Goal: Task Accomplishment & Management: Complete application form

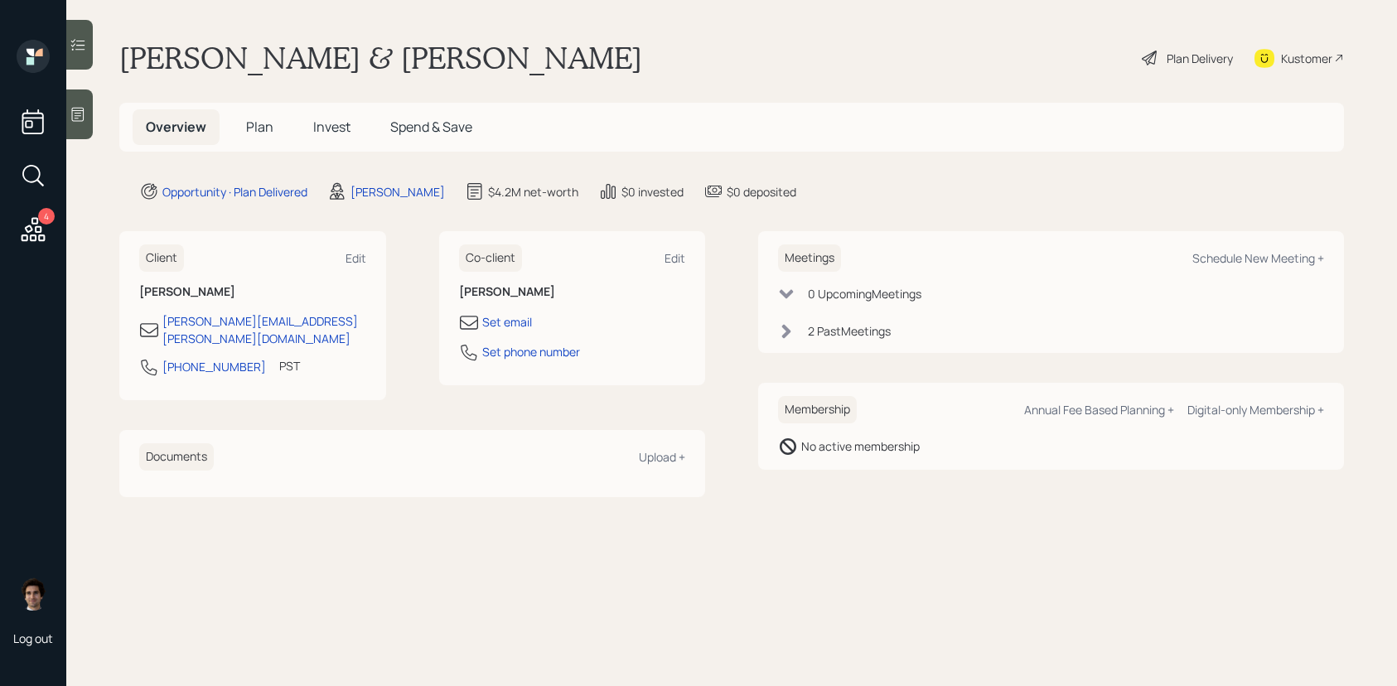
click at [277, 133] on h5 "Plan" at bounding box center [260, 127] width 54 height 36
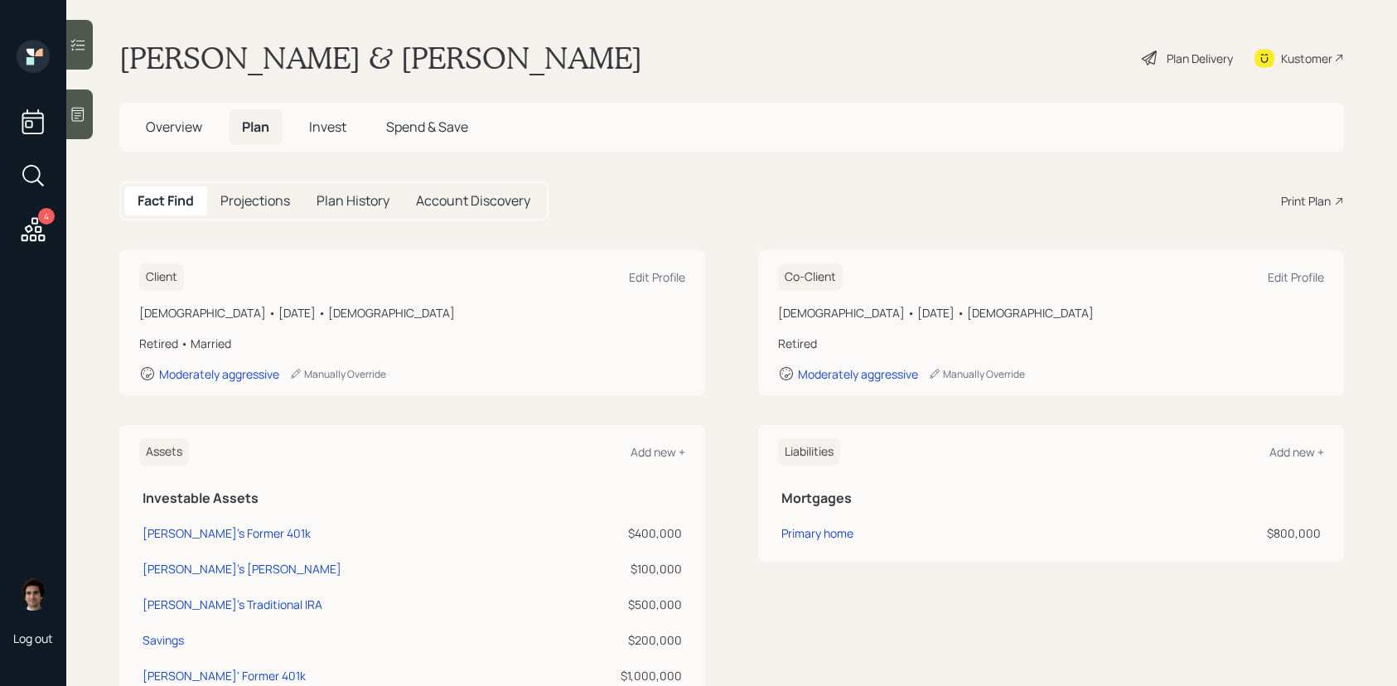
scroll to position [341, 0]
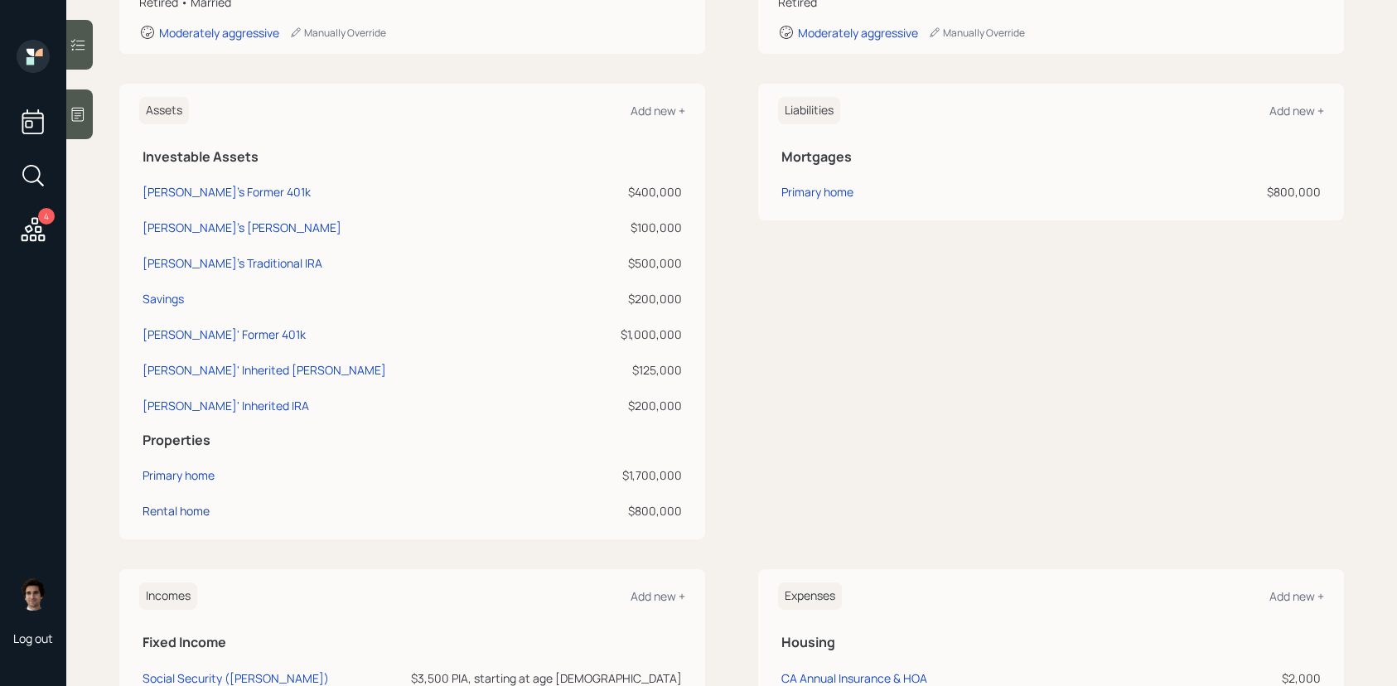
click at [160, 514] on div "Rental home" at bounding box center [175, 510] width 67 height 17
select select "rental_property"
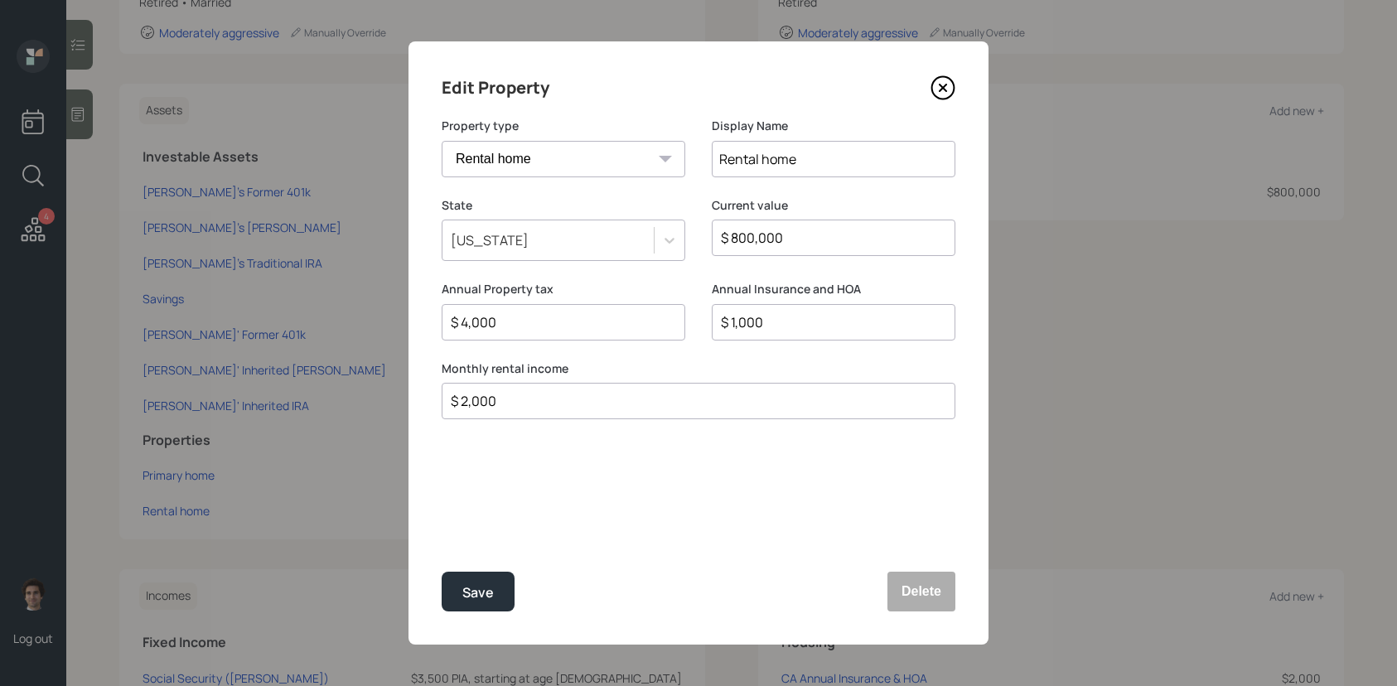
click at [949, 84] on icon at bounding box center [942, 87] width 25 height 25
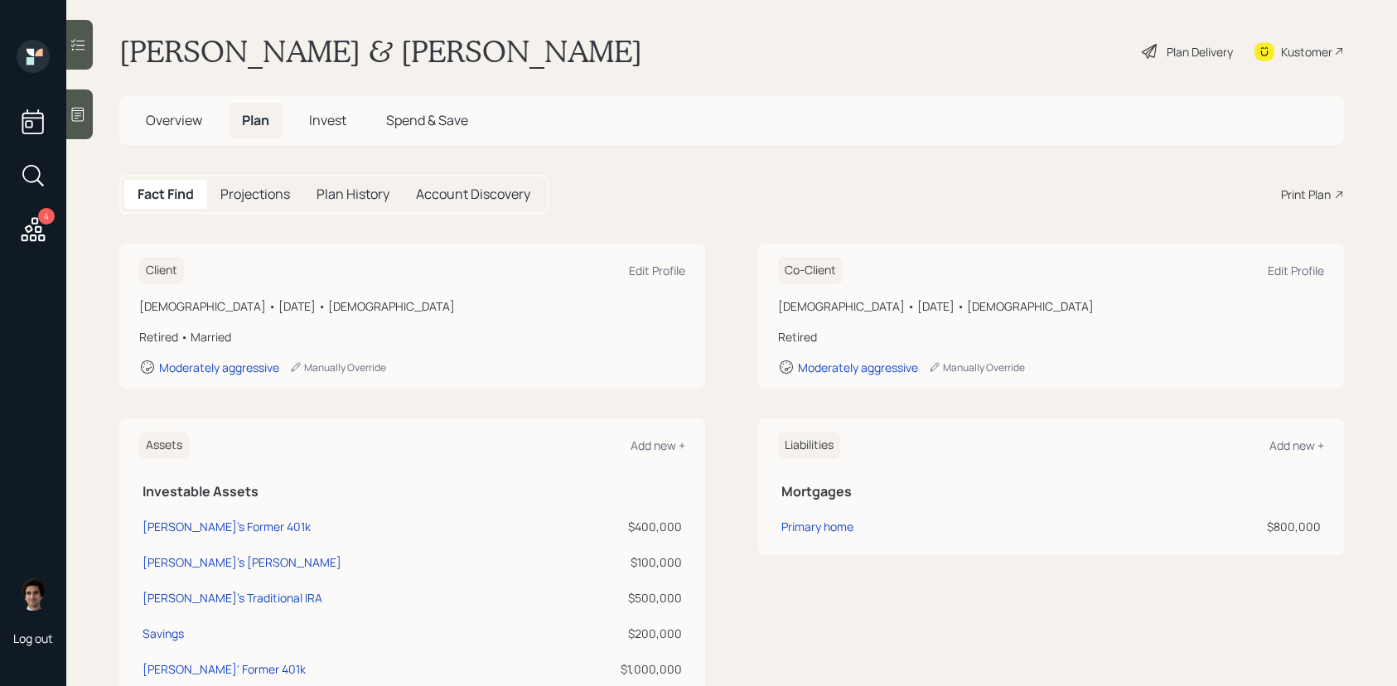
scroll to position [2, 0]
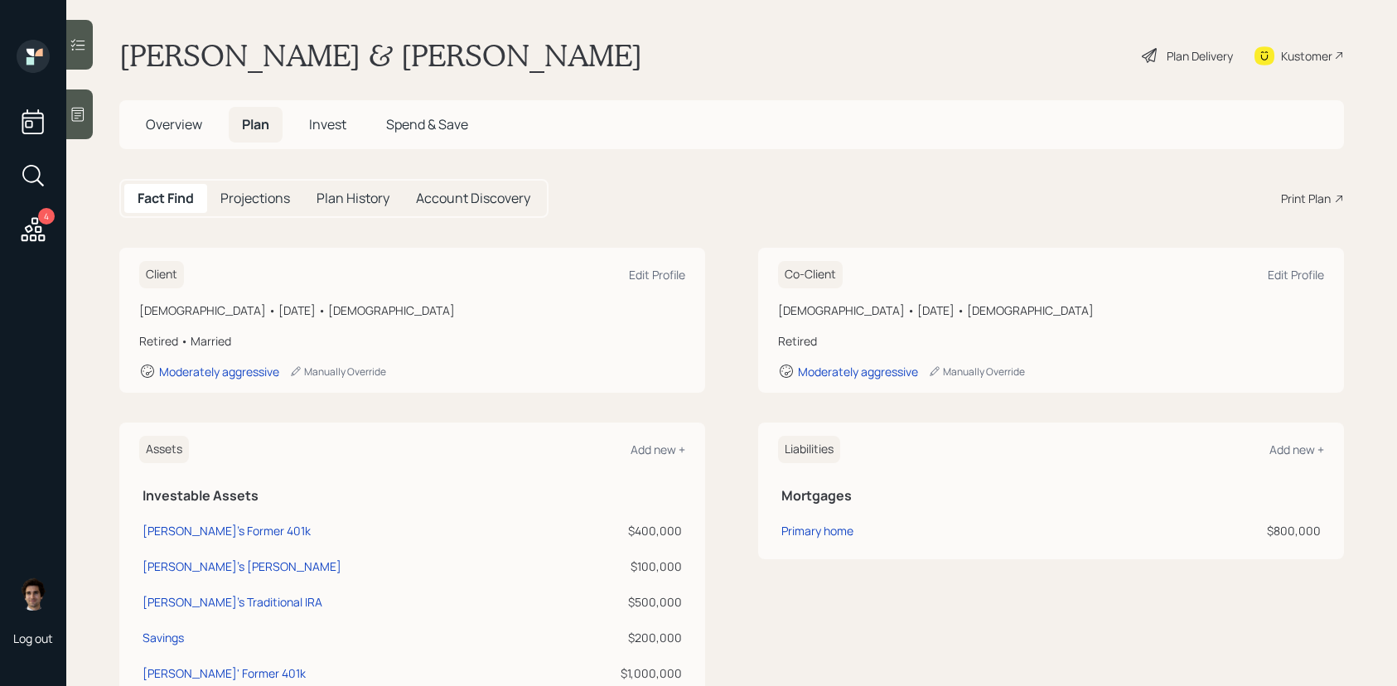
click at [162, 109] on h5 "Overview" at bounding box center [174, 125] width 83 height 36
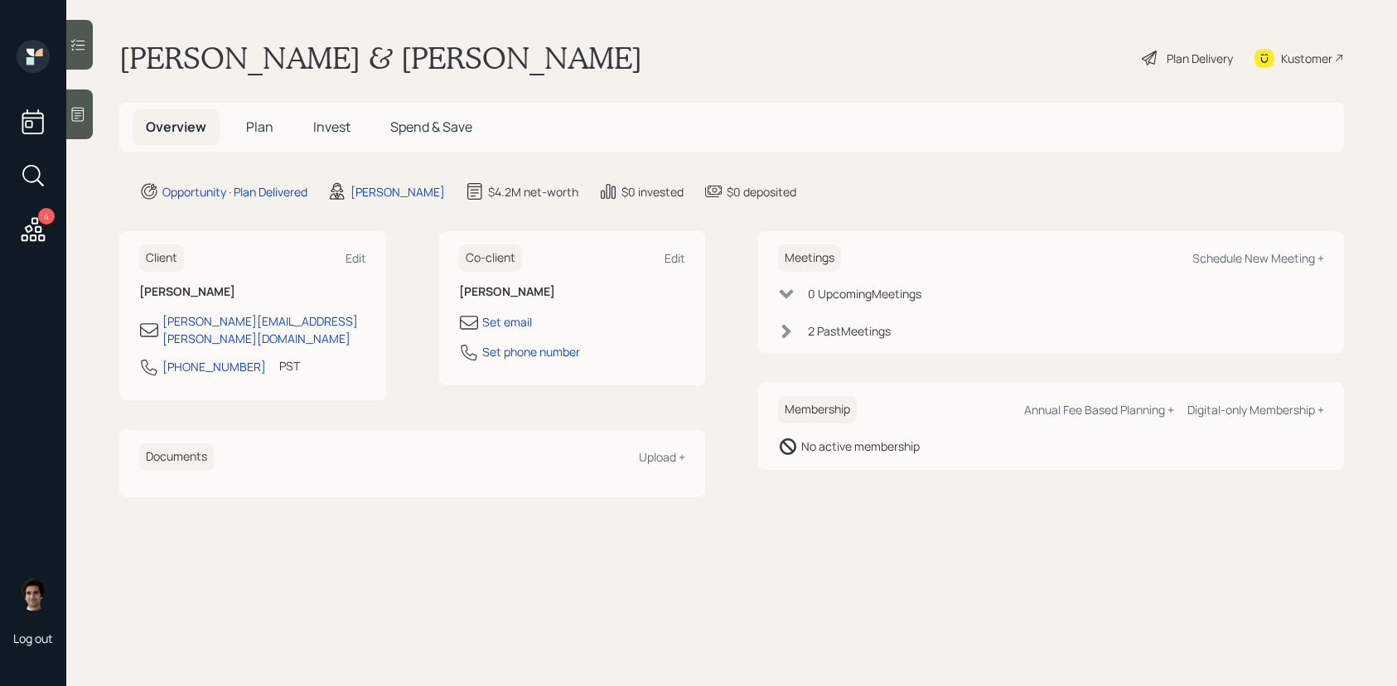
click at [251, 128] on span "Plan" at bounding box center [259, 127] width 27 height 18
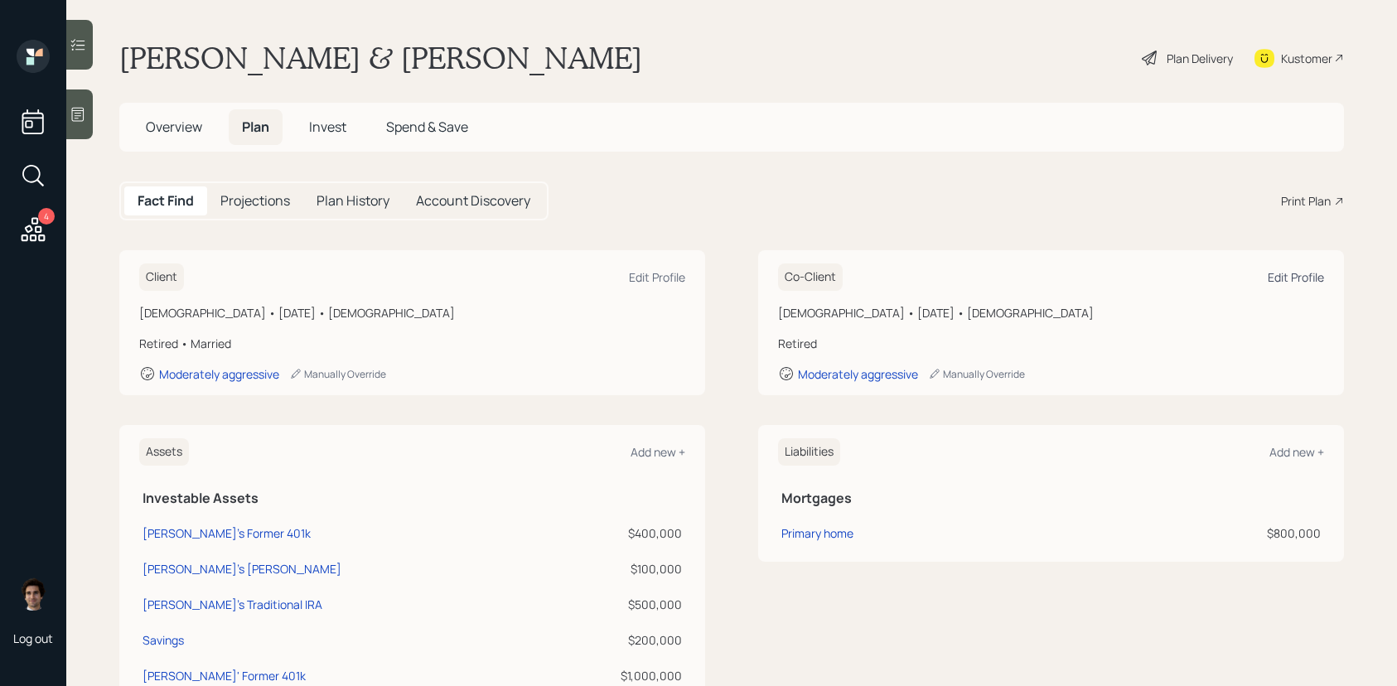
click at [1292, 279] on div "Edit Profile" at bounding box center [1295, 277] width 56 height 16
select select "7"
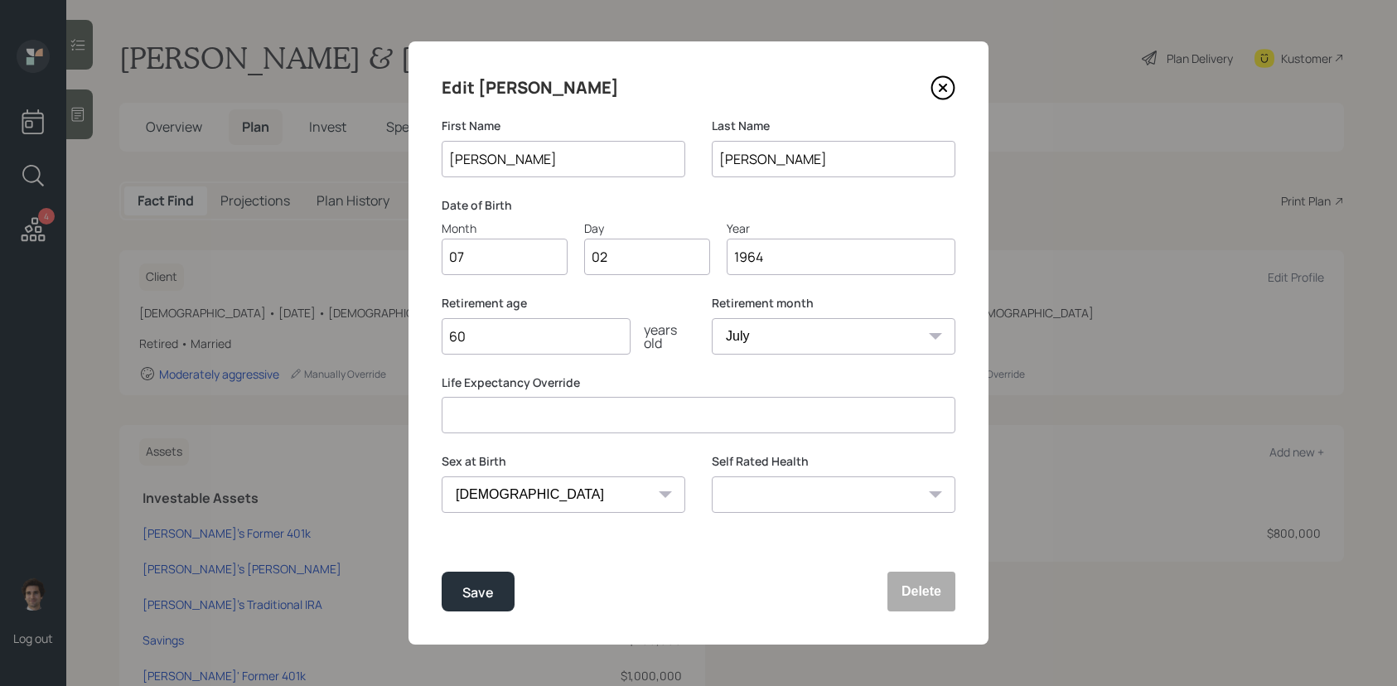
click at [943, 78] on icon at bounding box center [942, 87] width 25 height 25
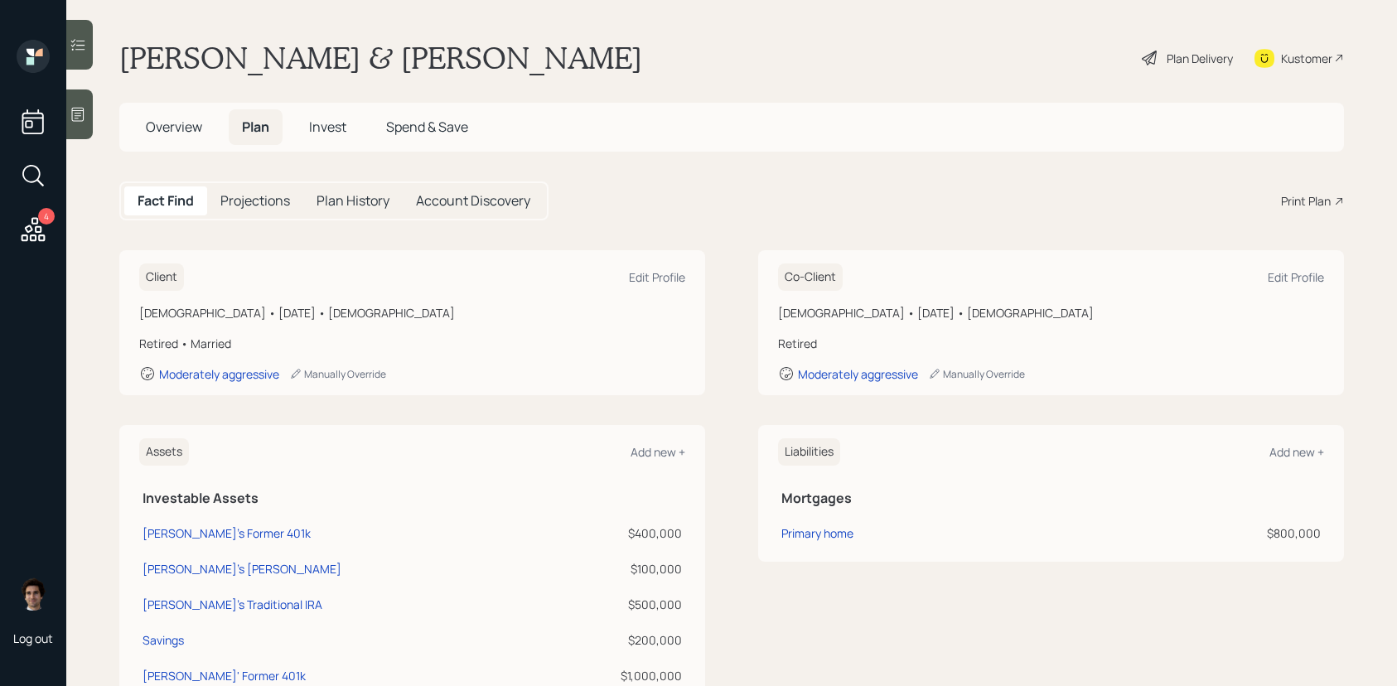
click at [1184, 50] on div "Plan Delivery" at bounding box center [1199, 58] width 66 height 17
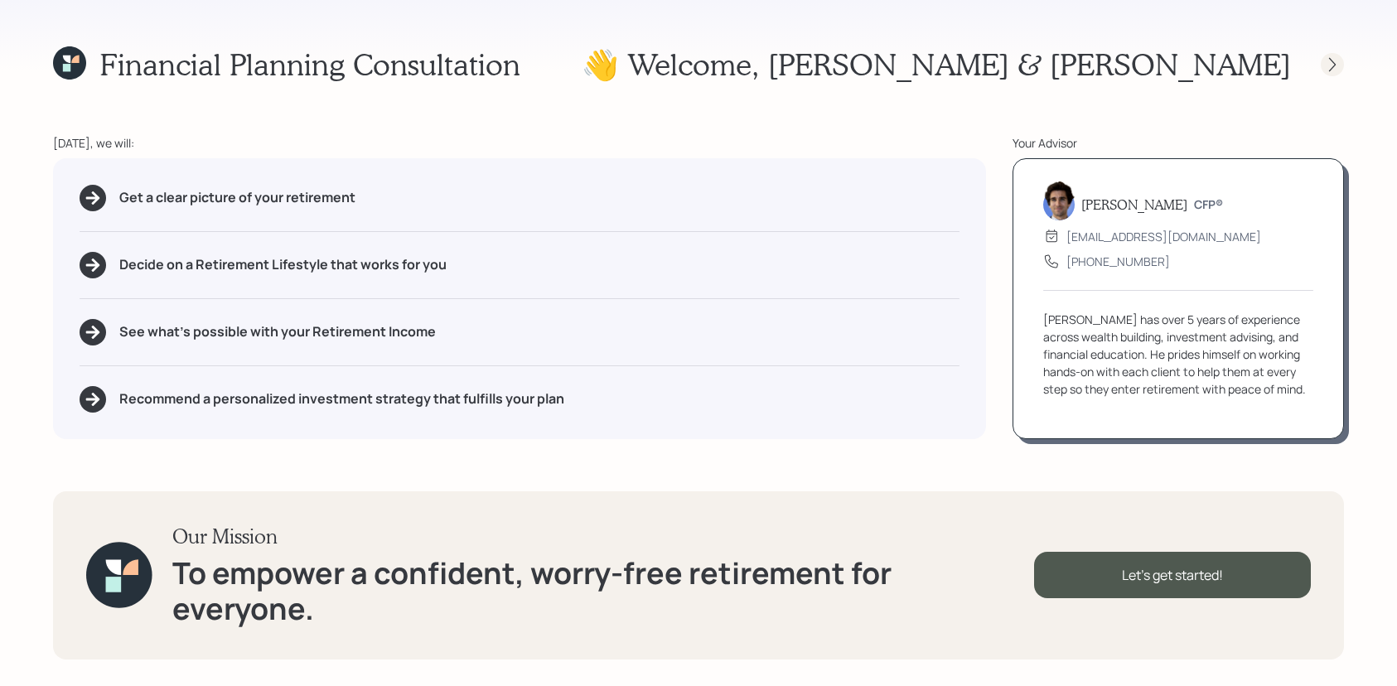
click at [1336, 56] on icon at bounding box center [1332, 64] width 17 height 17
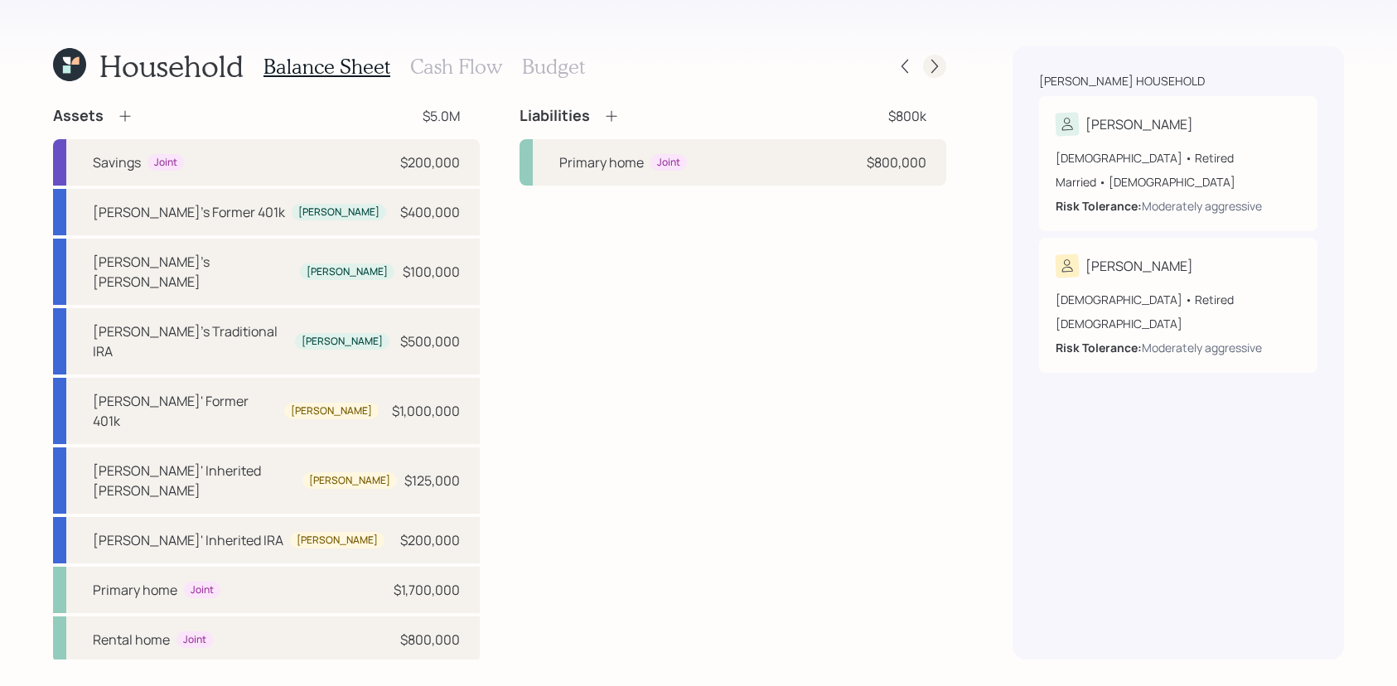
click at [929, 68] on icon at bounding box center [934, 66] width 17 height 17
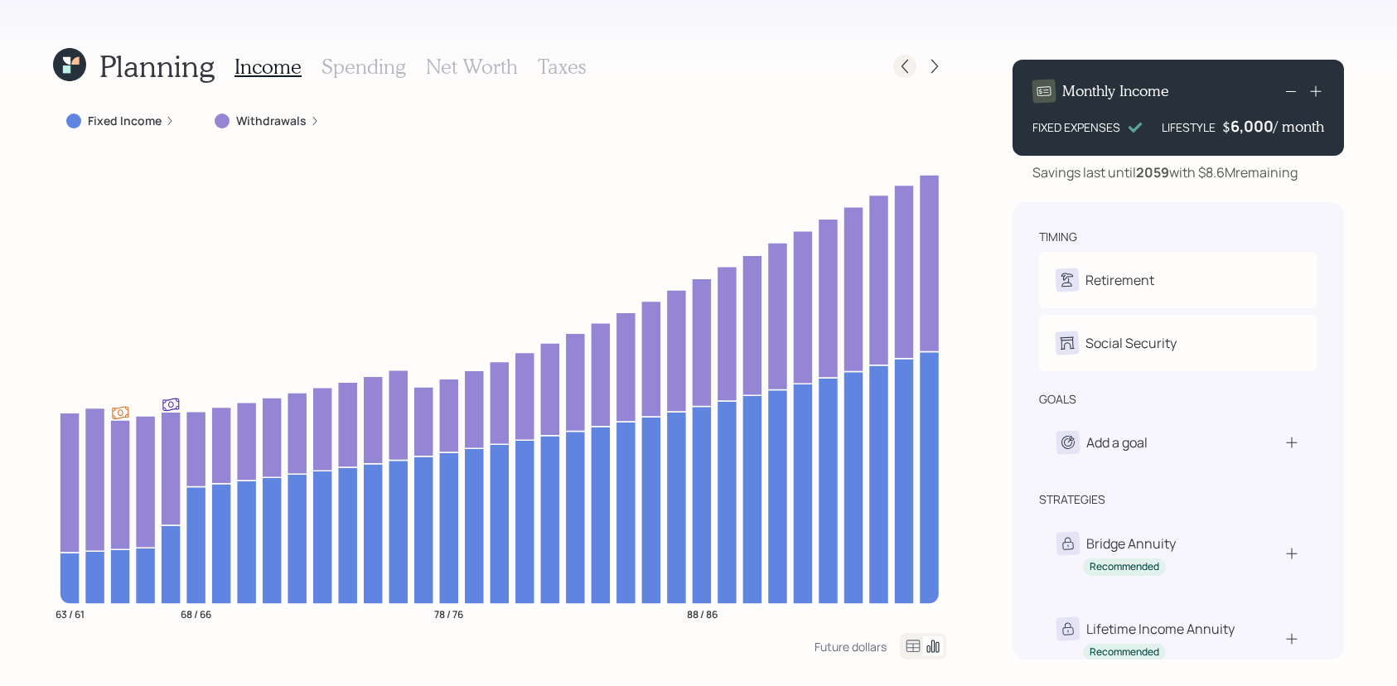
click at [905, 68] on icon at bounding box center [904, 66] width 17 height 17
